Goal: Information Seeking & Learning: Compare options

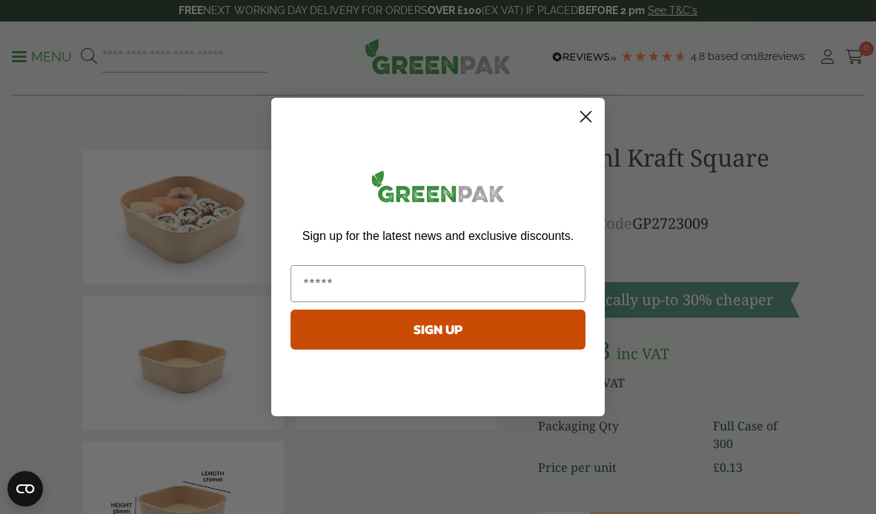
click at [582, 115] on circle "Close dialog" at bounding box center [586, 116] width 24 height 24
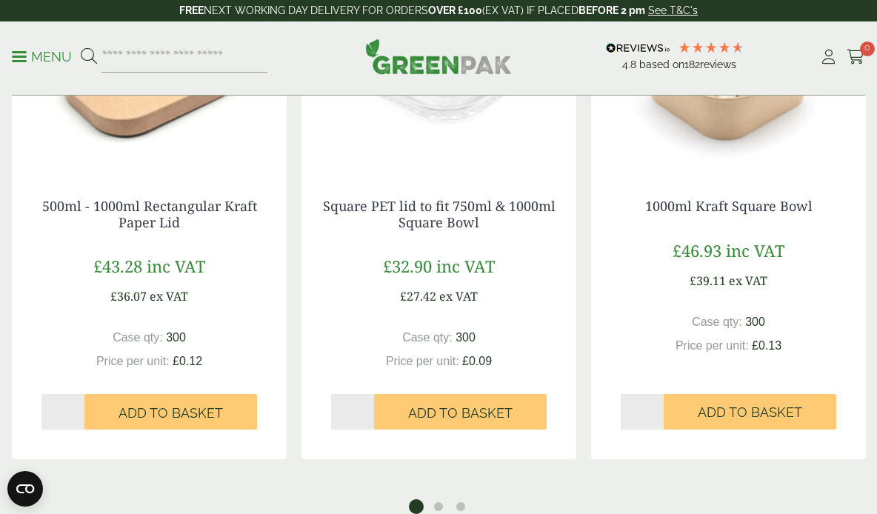
scroll to position [1357, 0]
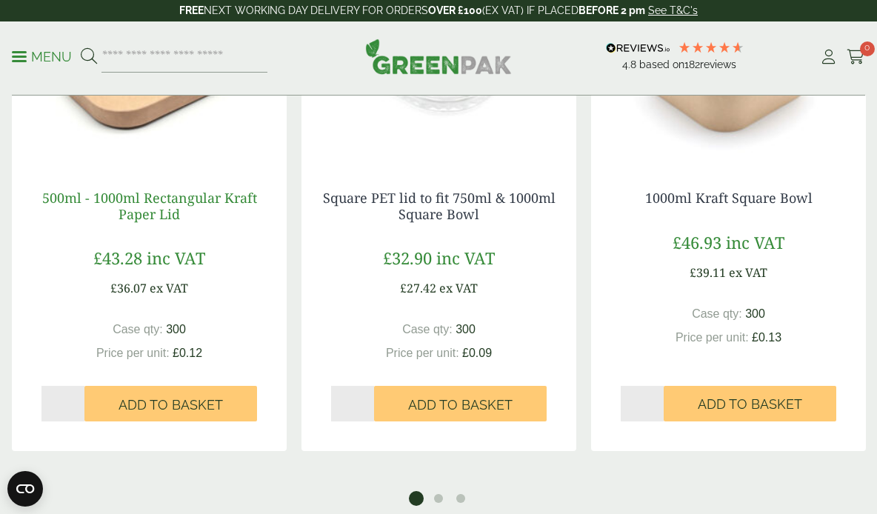
click at [145, 196] on link "500ml - 1000ml Rectangular Kraft Paper Lid" at bounding box center [149, 206] width 215 height 34
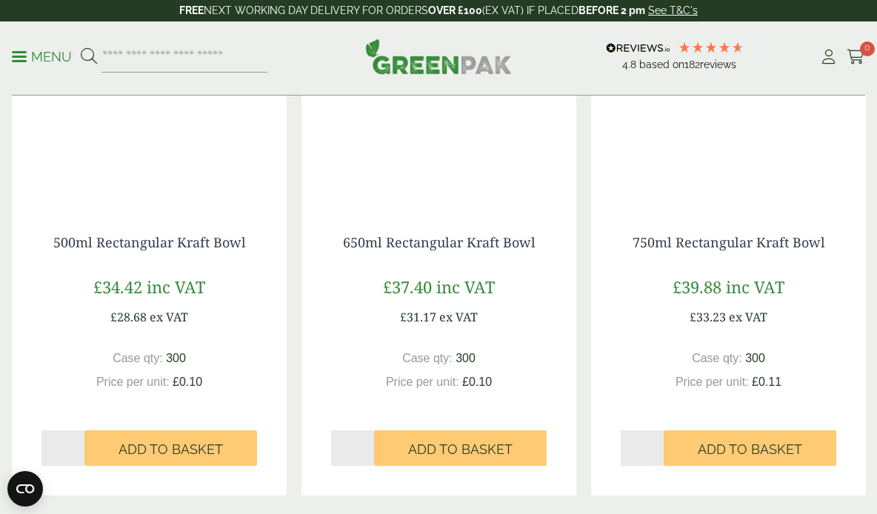
scroll to position [1182, 0]
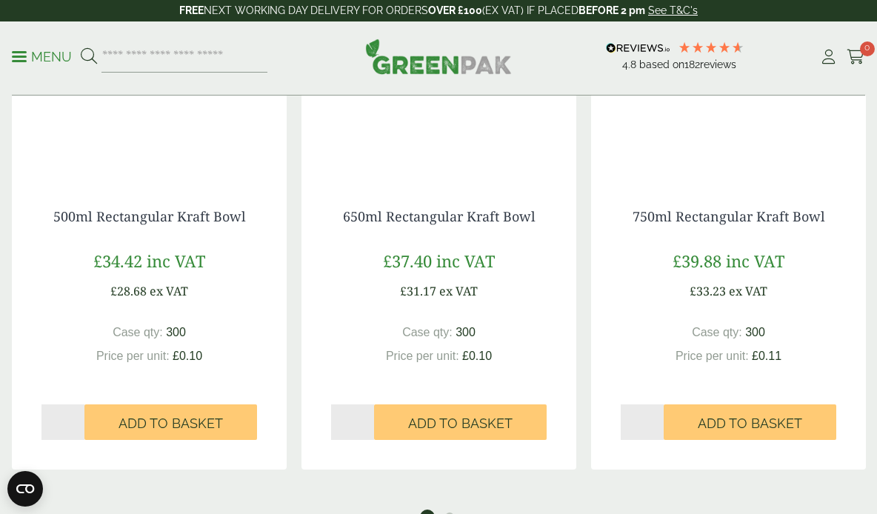
click at [744, 126] on img at bounding box center [728, 86] width 275 height 185
